Goal: Go to known website: Go to known website

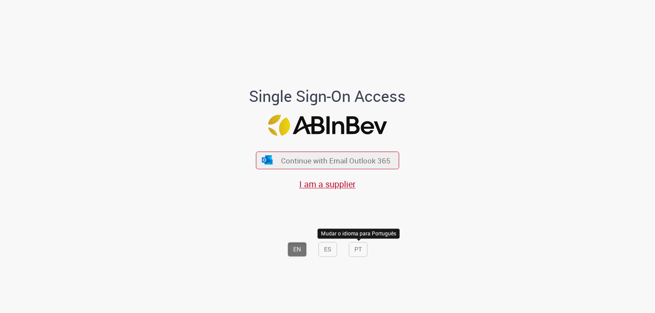
click at [355, 254] on button "PT" at bounding box center [358, 250] width 19 height 15
click at [355, 170] on div "Continuar com Email Outlook 365 Sou fornecedor" at bounding box center [327, 166] width 143 height 48
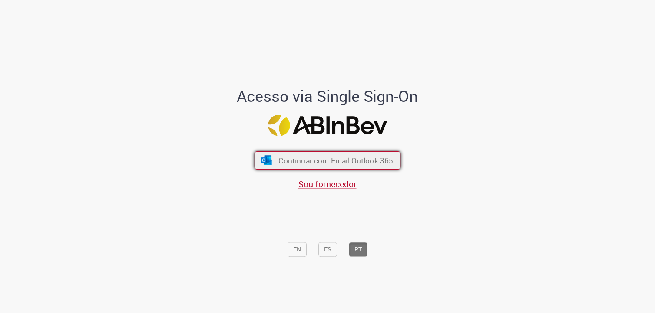
click at [359, 166] on button "Continuar com Email Outlook 365" at bounding box center [327, 161] width 146 height 18
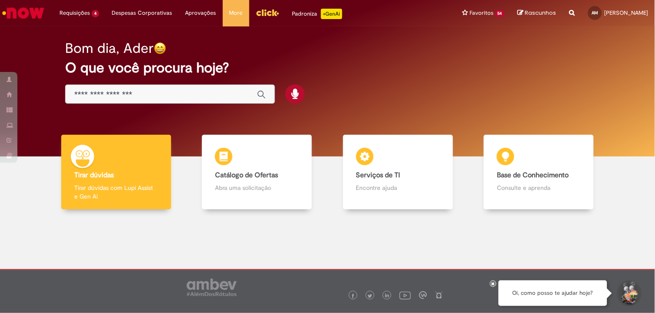
click at [260, 15] on img "Menu Cabeçalho" at bounding box center [267, 12] width 23 height 13
